Goal: Transaction & Acquisition: Purchase product/service

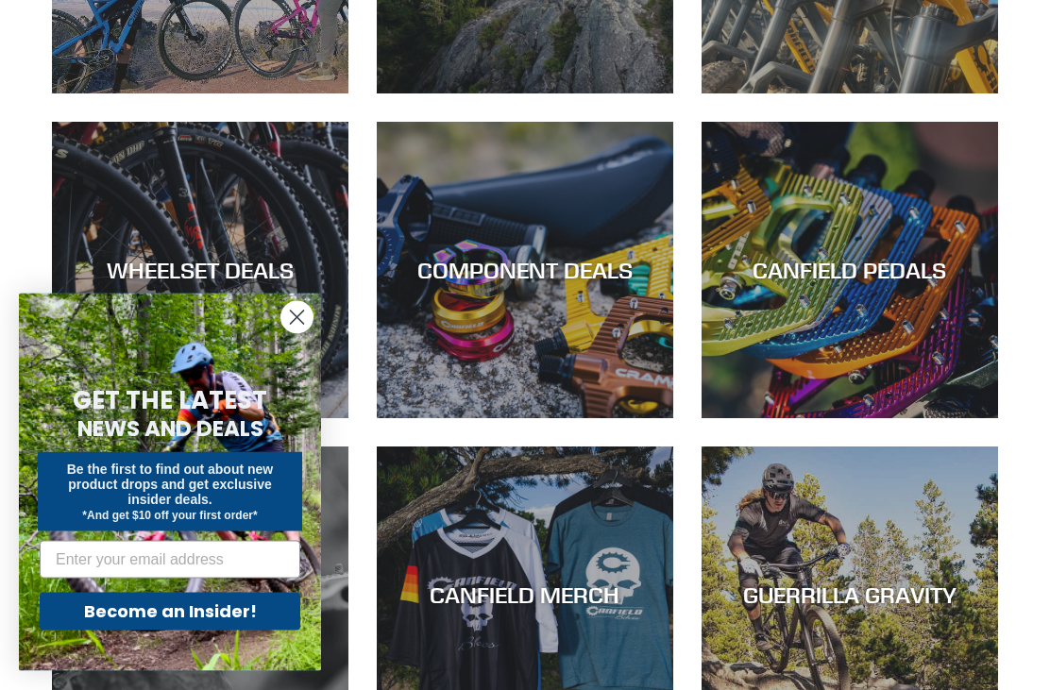
scroll to position [1087, 0]
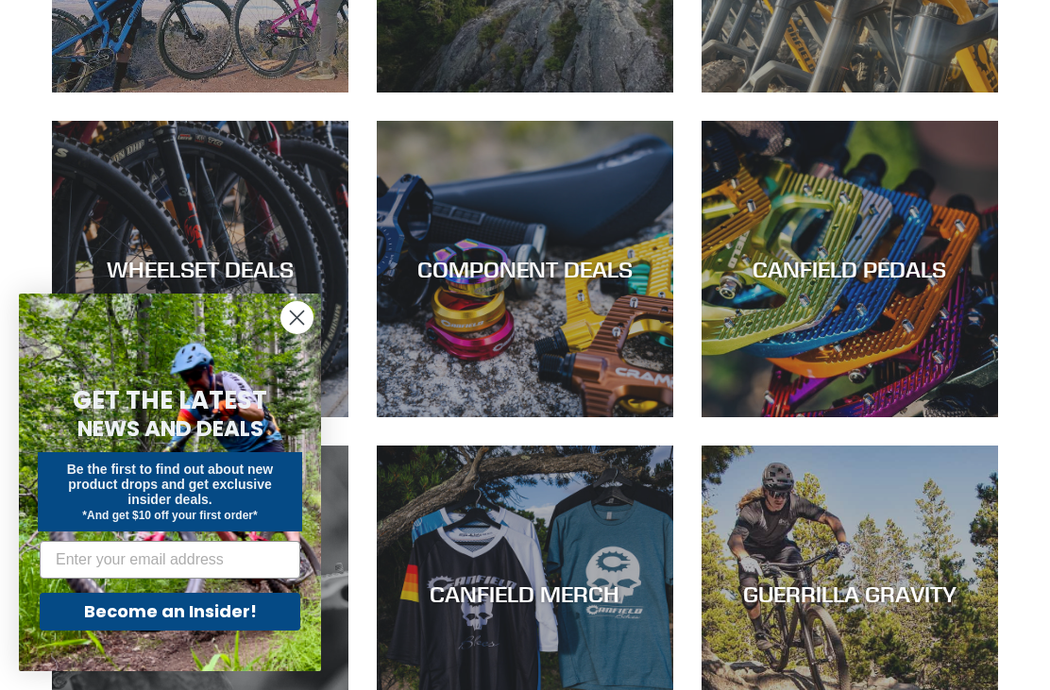
click at [312, 333] on circle "Close dialog" at bounding box center [296, 317] width 31 height 31
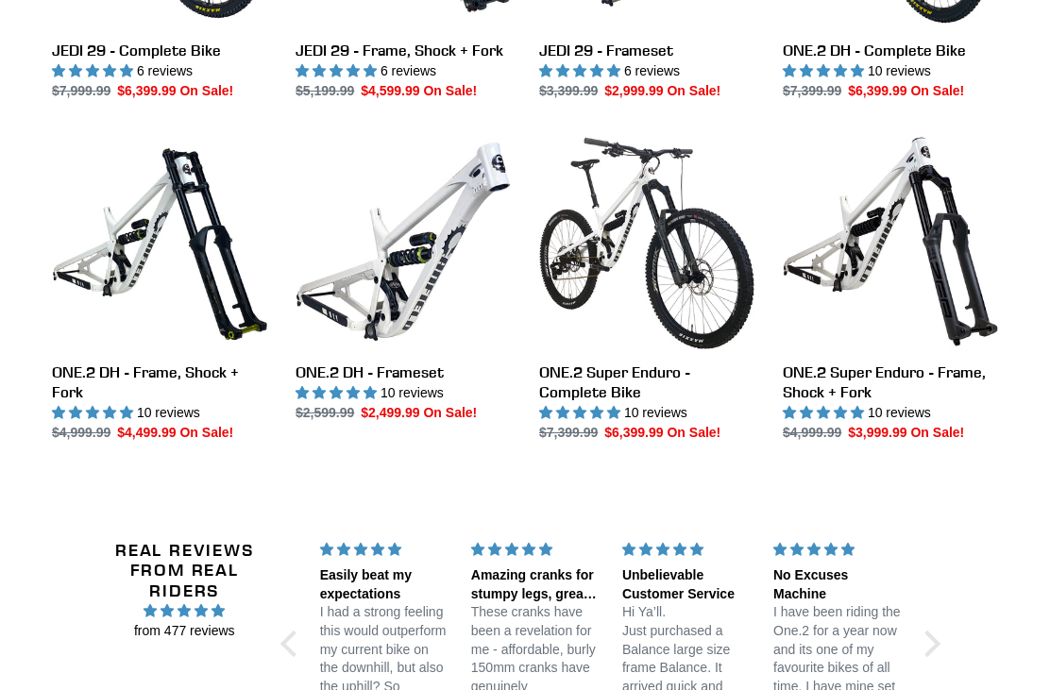
scroll to position [2157, 0]
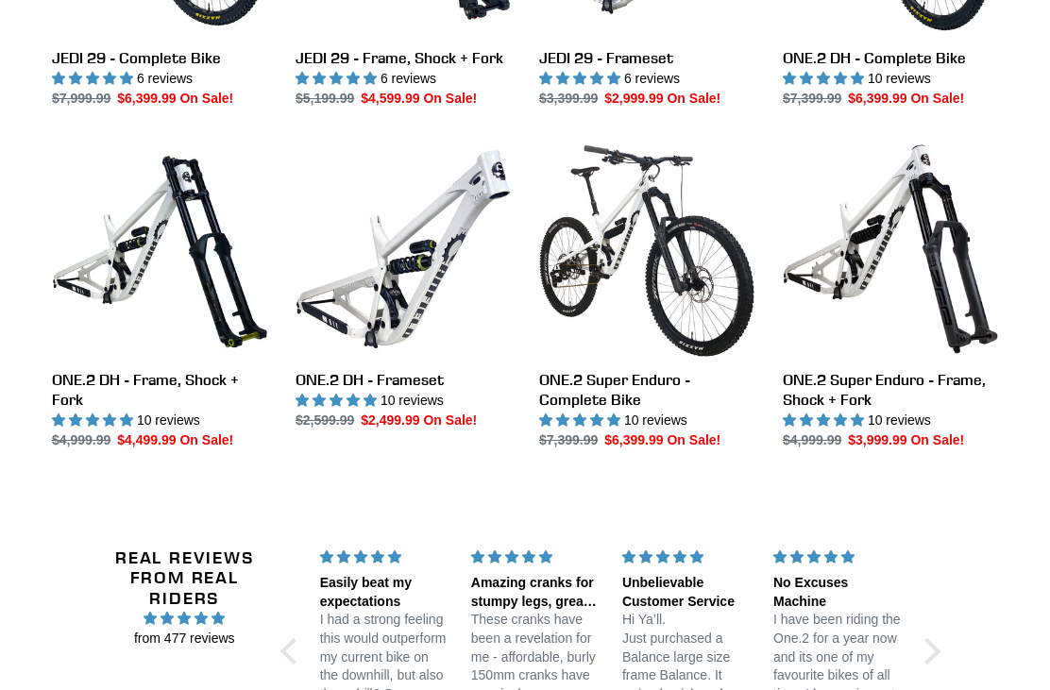
click at [625, 421] on link "ONE.2 Super Enduro - Complete Bike" at bounding box center [646, 296] width 215 height 309
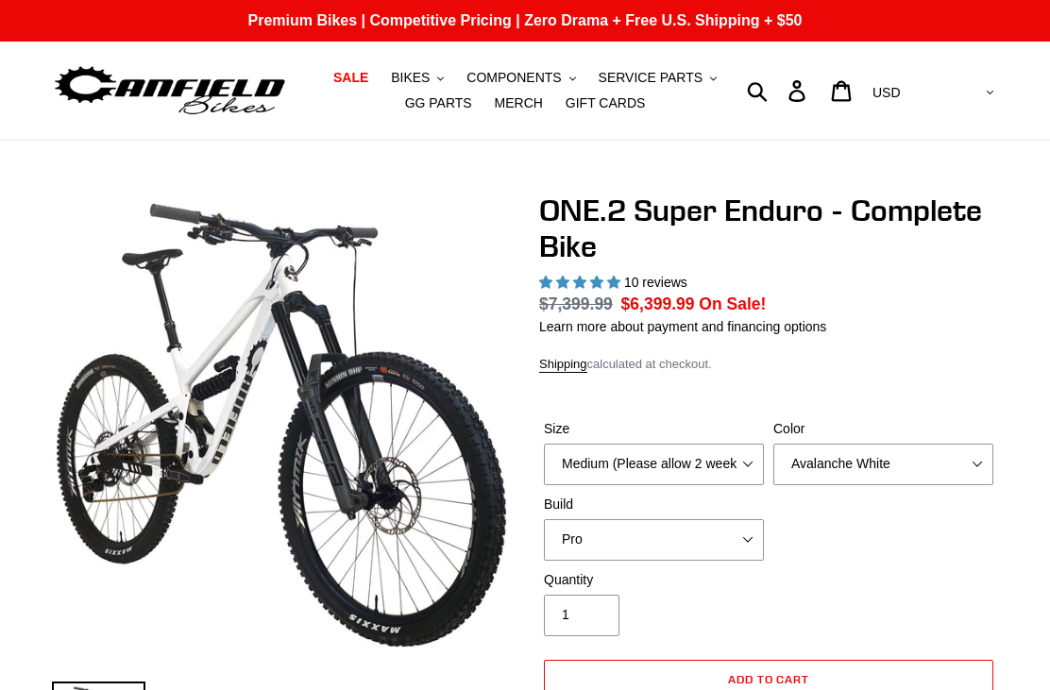
select select "highest-rating"
click at [652, 476] on select "Medium (Please allow 2 weeks for delivery) Large (Sold Out)" at bounding box center [654, 465] width 220 height 42
click at [852, 463] on select "Avalanche White Bentonite Grey" at bounding box center [884, 465] width 220 height 42
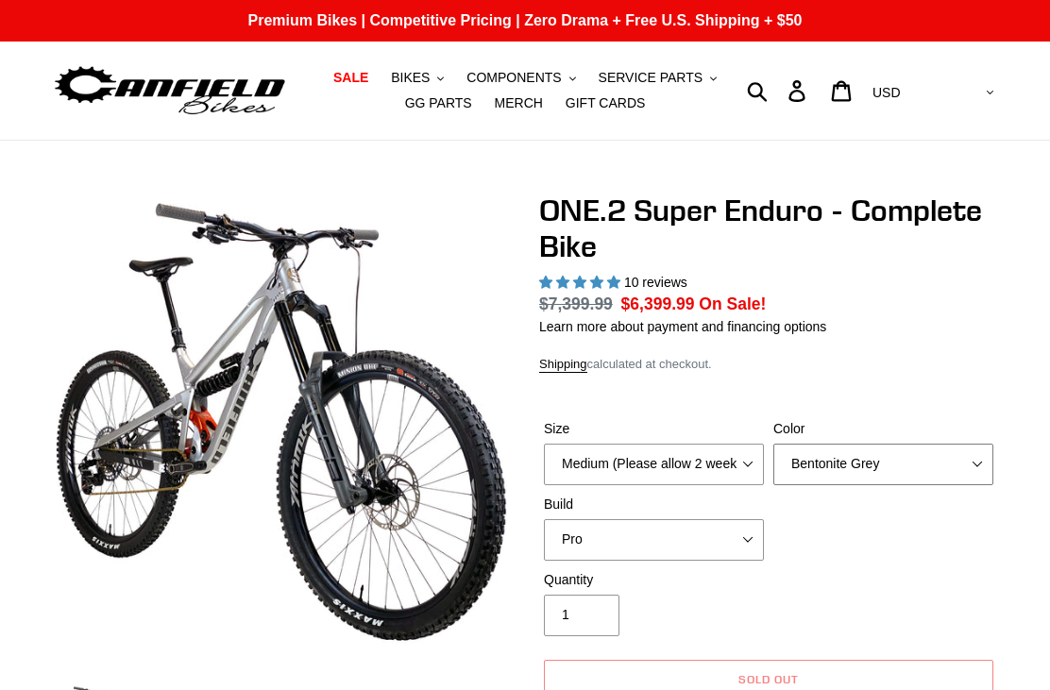
click at [825, 457] on select "Avalanche White Bentonite Grey" at bounding box center [884, 465] width 220 height 42
click at [850, 468] on select "Avalanche White Bentonite Grey" at bounding box center [884, 465] width 220 height 42
click at [839, 465] on select "Avalanche White Bentonite Grey" at bounding box center [884, 465] width 220 height 42
select select "Avalanche White"
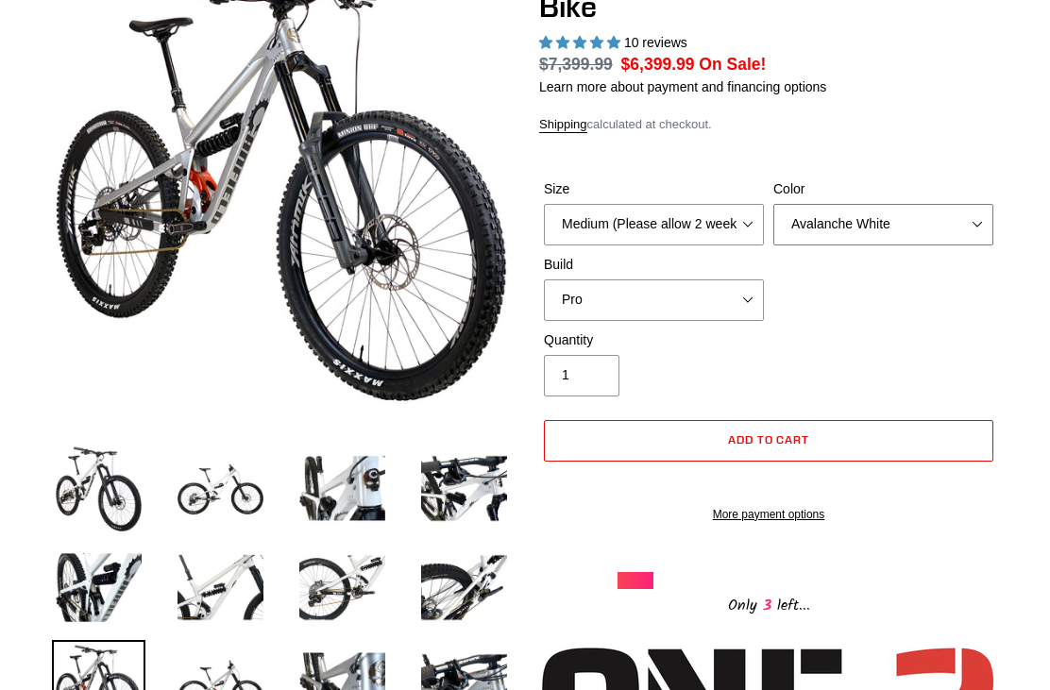
scroll to position [240, 0]
click at [695, 295] on select "Pro" at bounding box center [654, 301] width 220 height 42
click at [737, 214] on select "Medium (Please allow 2 weeks for delivery) Large (Sold Out)" at bounding box center [654, 225] width 220 height 42
click at [893, 221] on select "Avalanche White Bentonite Grey" at bounding box center [884, 225] width 220 height 42
click at [947, 225] on select "Avalanche White Bentonite Grey" at bounding box center [884, 225] width 220 height 42
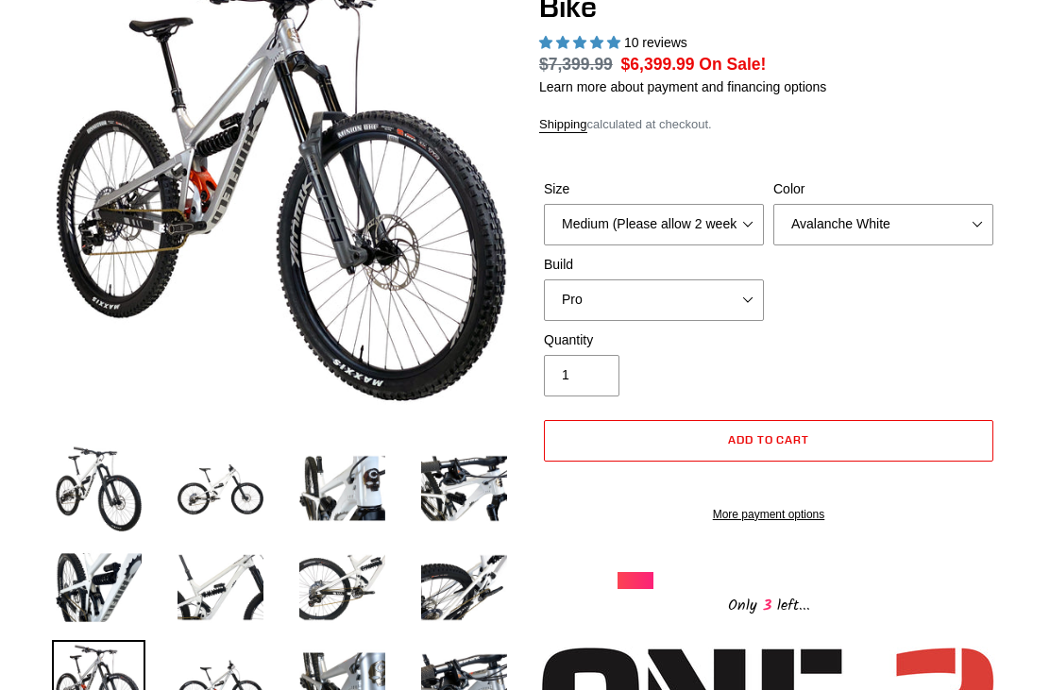
click at [111, 475] on img at bounding box center [99, 489] width 94 height 94
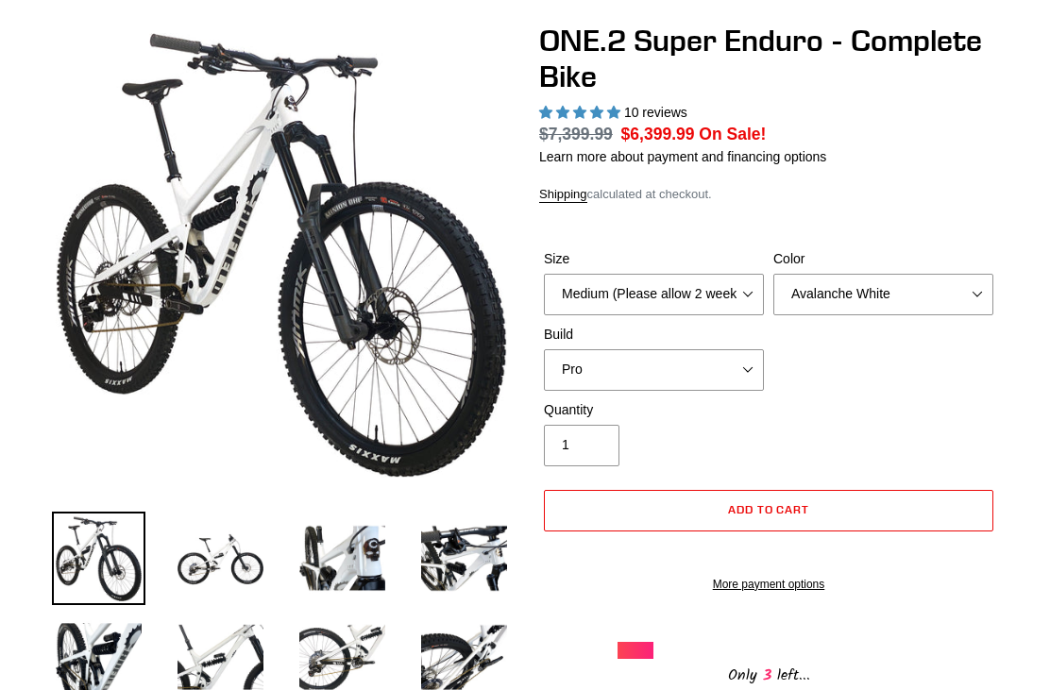
scroll to position [170, 0]
click at [223, 569] on img at bounding box center [221, 559] width 94 height 94
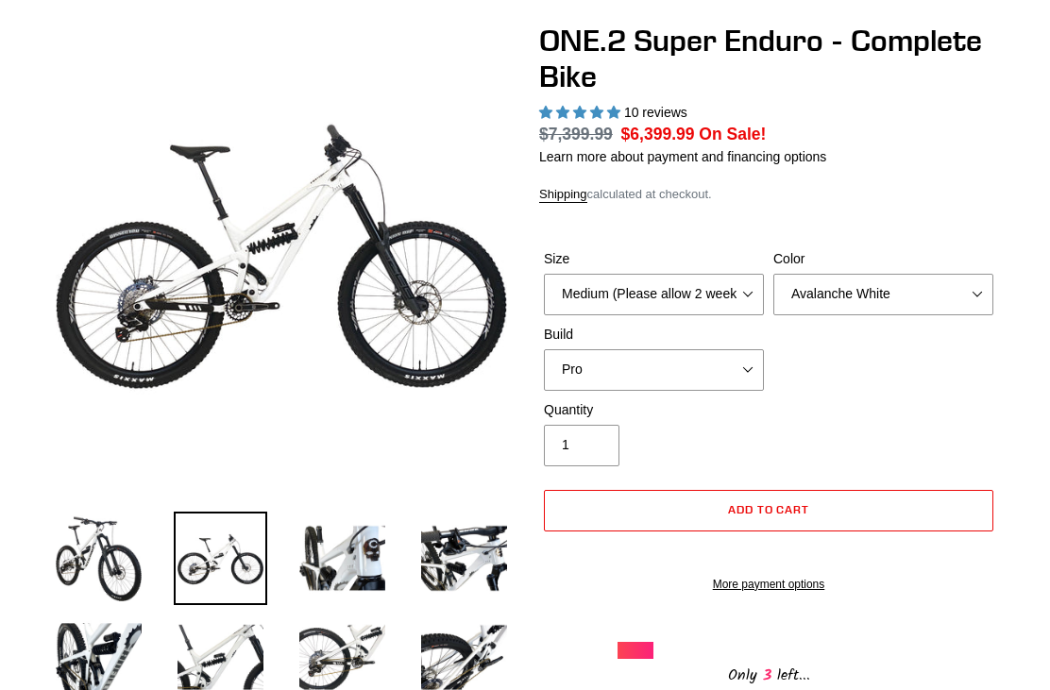
click at [338, 555] on img at bounding box center [343, 559] width 94 height 94
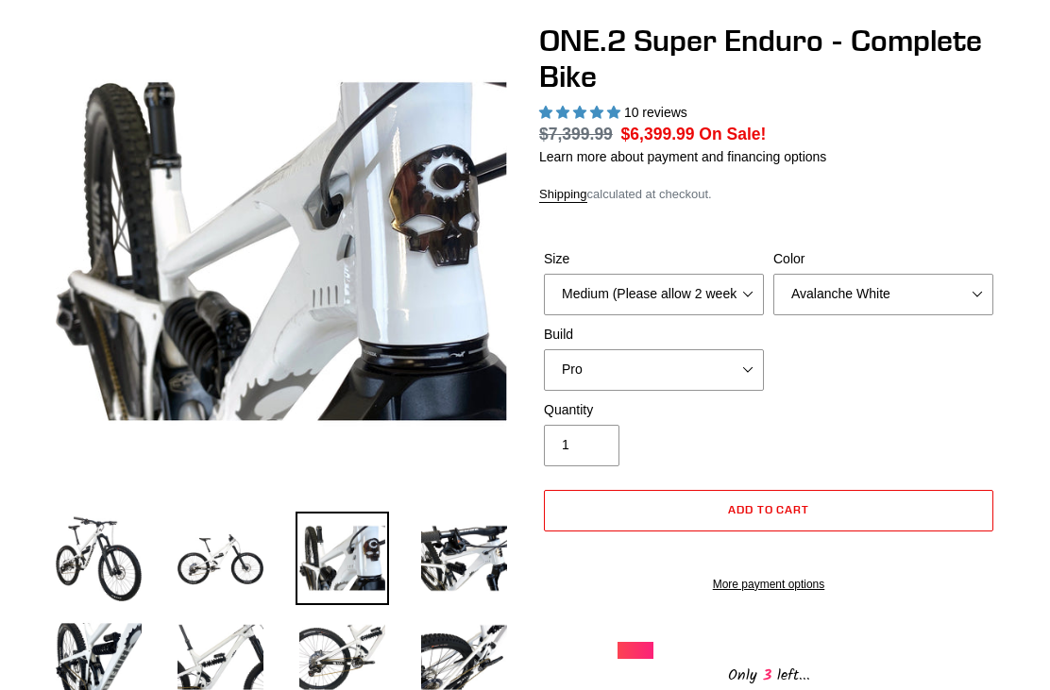
click at [456, 570] on img at bounding box center [464, 559] width 94 height 94
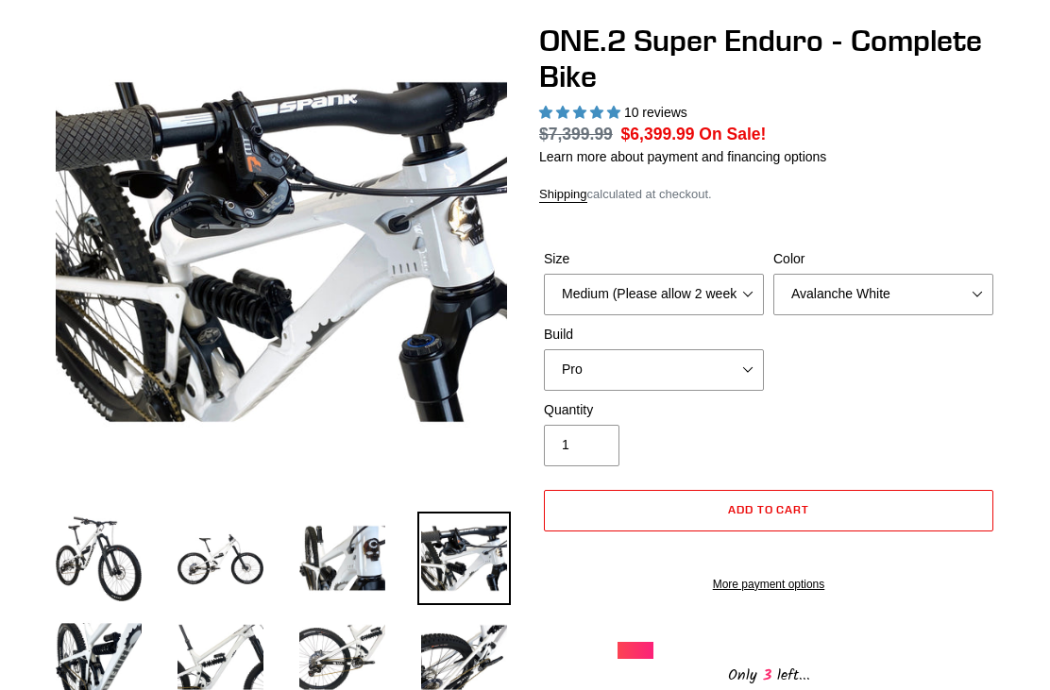
click at [477, 665] on img at bounding box center [464, 658] width 94 height 94
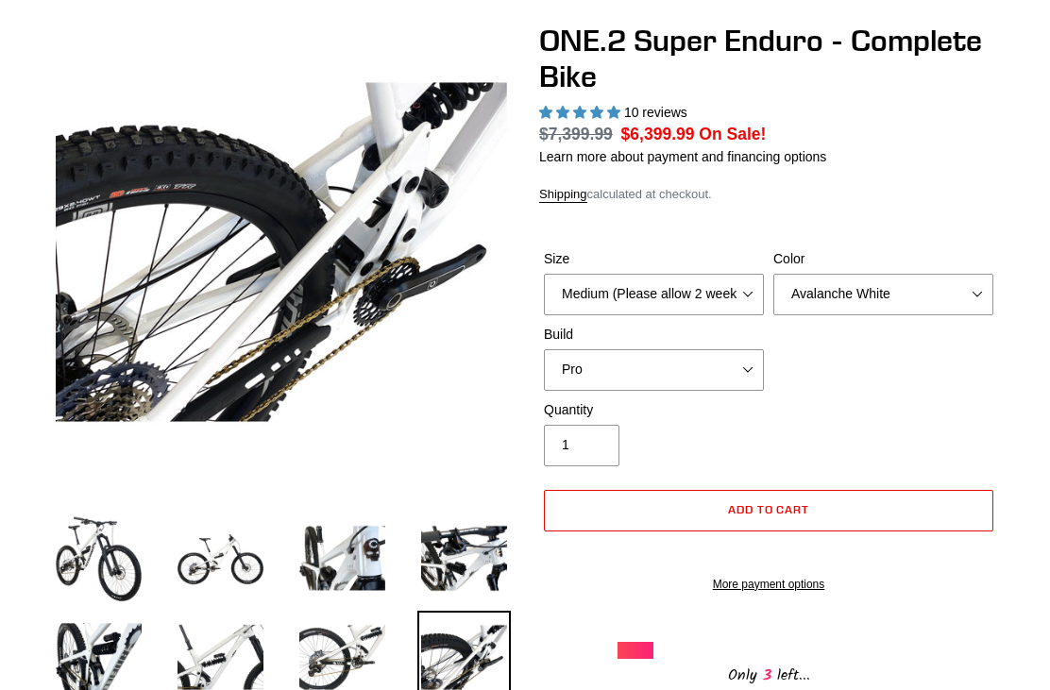
click at [347, 658] on img at bounding box center [343, 658] width 94 height 94
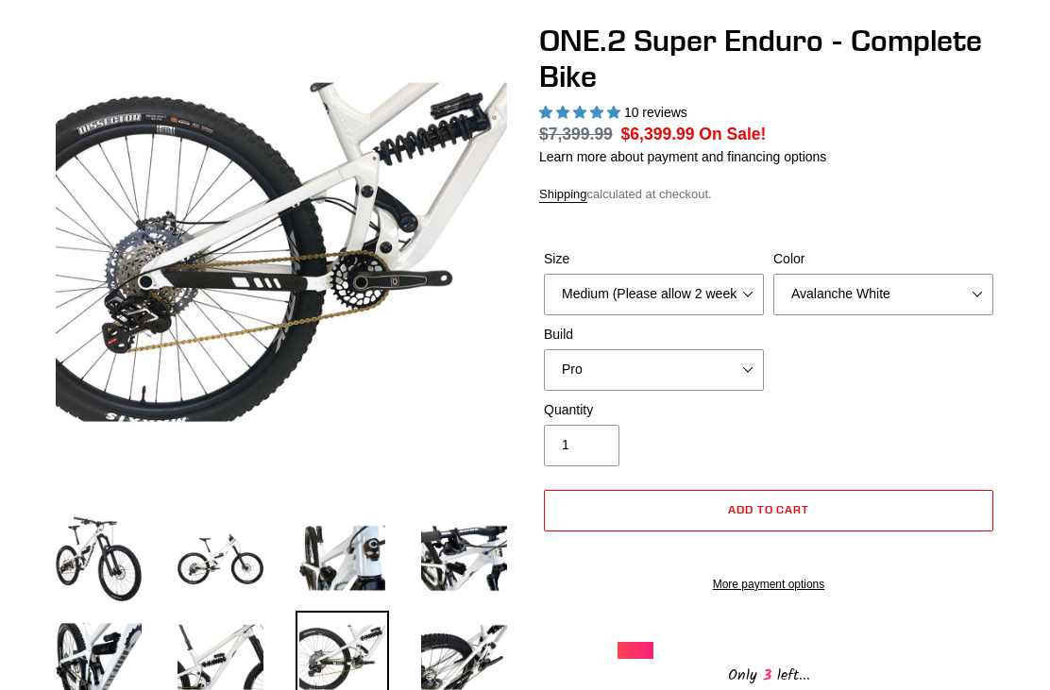
click at [342, 656] on img at bounding box center [343, 658] width 94 height 94
click at [221, 676] on img at bounding box center [221, 658] width 94 height 94
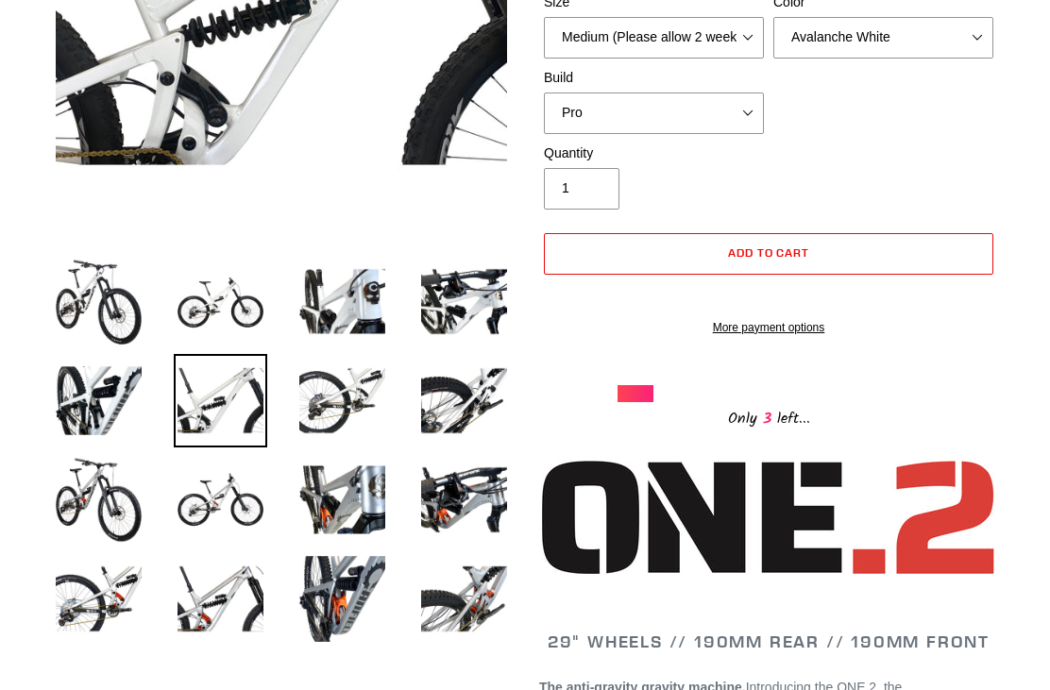
scroll to position [430, 0]
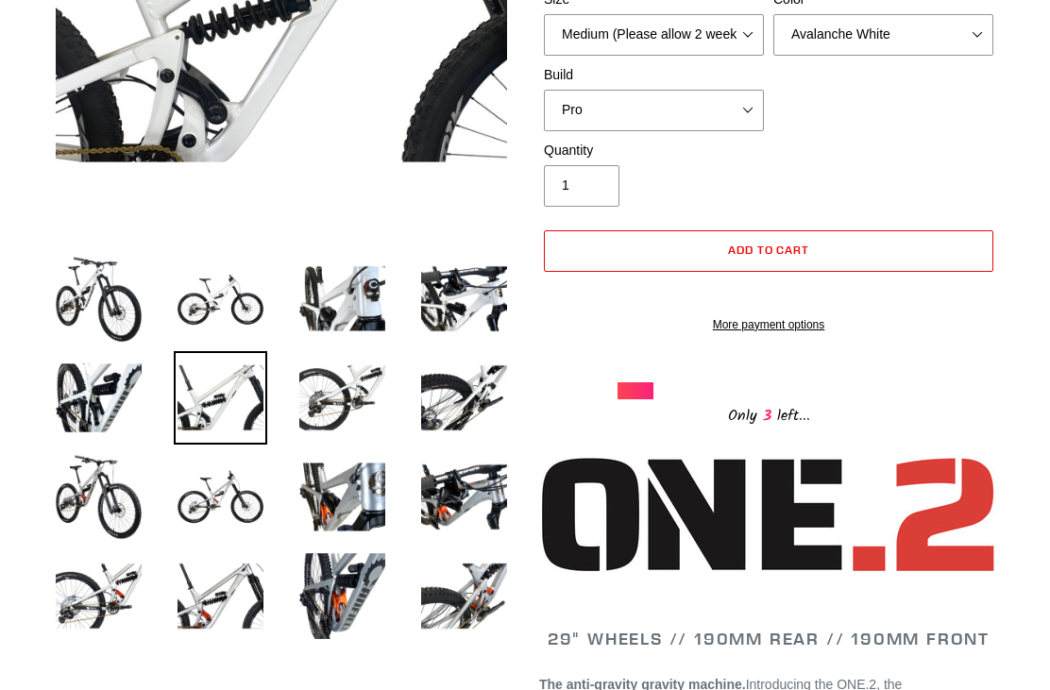
click at [259, 482] on img at bounding box center [221, 498] width 94 height 94
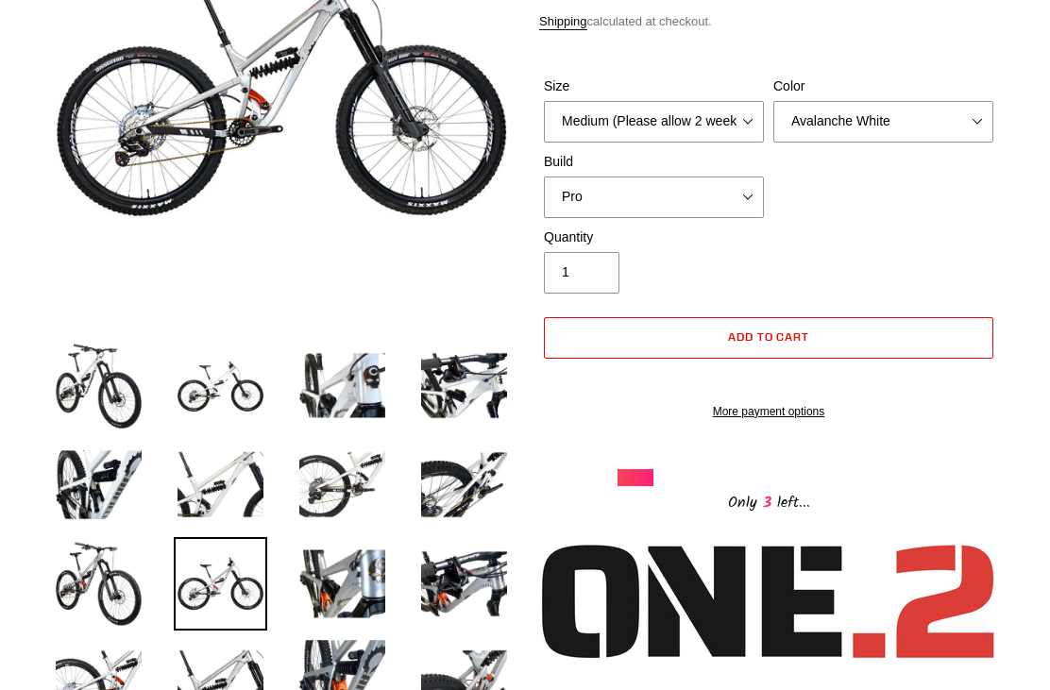
scroll to position [0, 0]
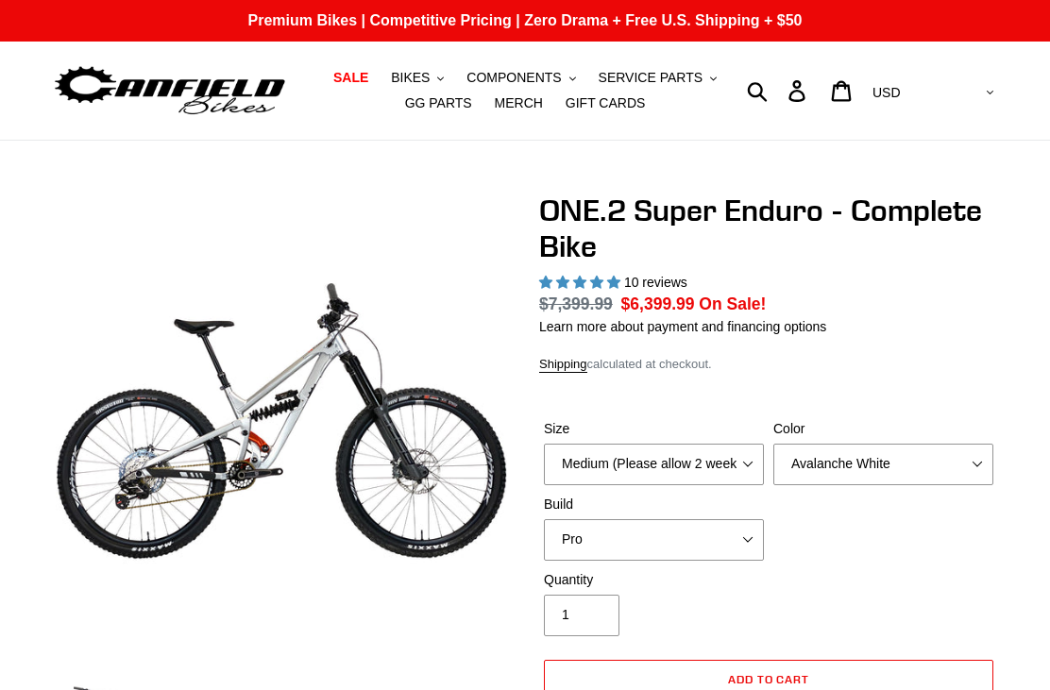
click at [242, 91] on img at bounding box center [170, 91] width 236 height 60
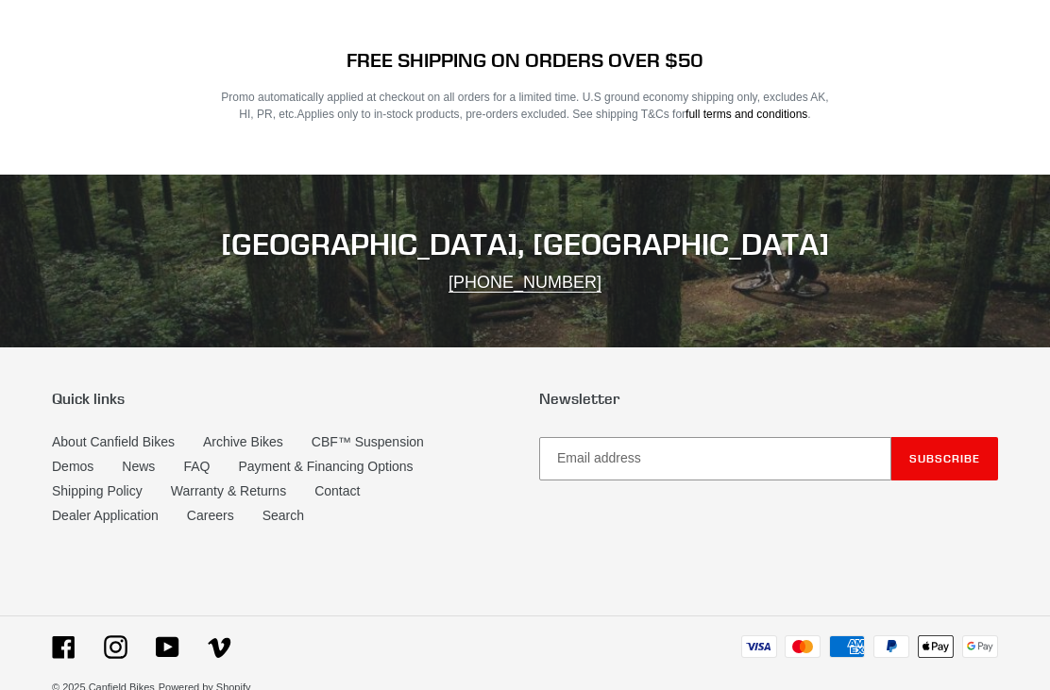
scroll to position [3638, 0]
click at [353, 500] on link "Contact" at bounding box center [337, 492] width 45 height 15
